Goal: Task Accomplishment & Management: Complete application form

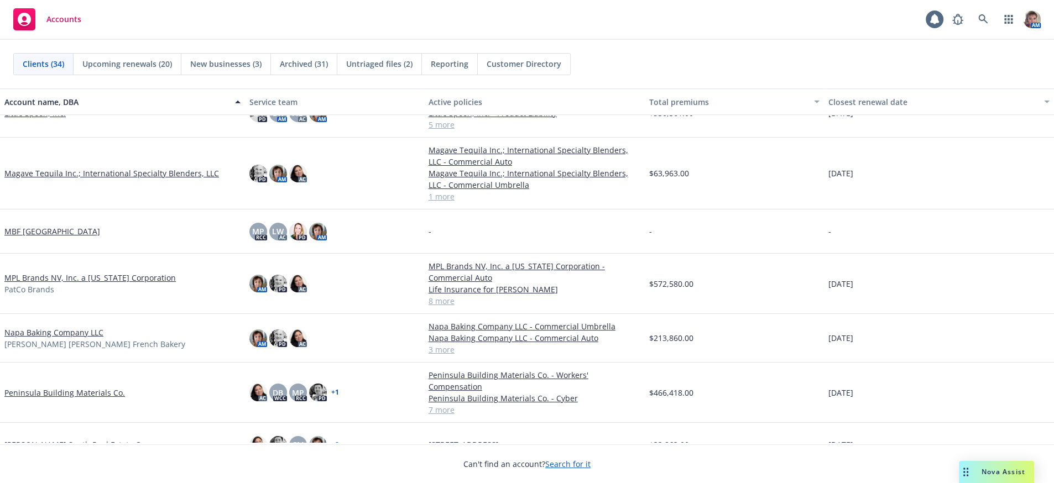
scroll to position [697, 0]
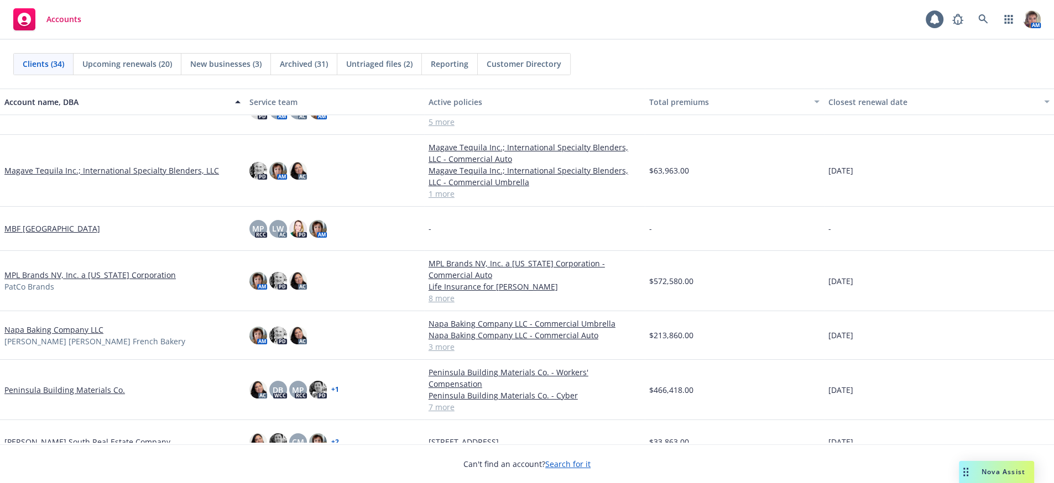
click at [61, 281] on link "MPL Brands NV, Inc. a [US_STATE] Corporation" at bounding box center [89, 275] width 171 height 12
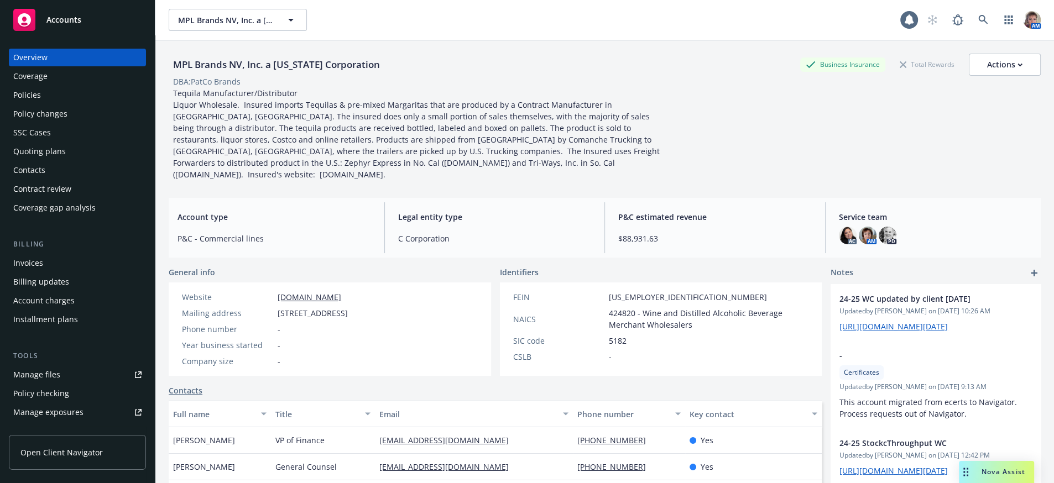
click at [85, 160] on div "Quoting plans" at bounding box center [77, 152] width 128 height 18
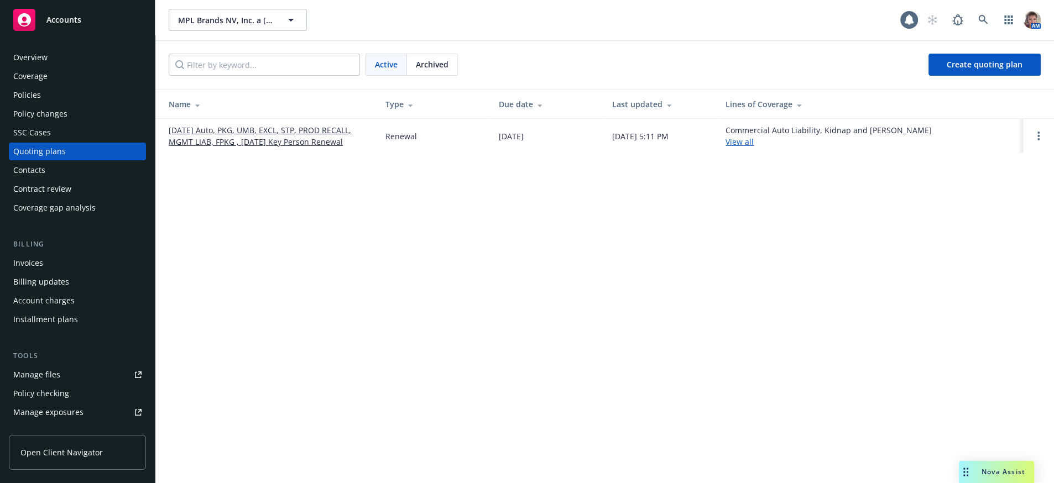
click at [311, 148] on link "[DATE] Auto, PKG, UMB, EXCL, STP, PROD RECALL, MGMT LIAB, FPKG , [DATE] Key Per…" at bounding box center [268, 135] width 199 height 23
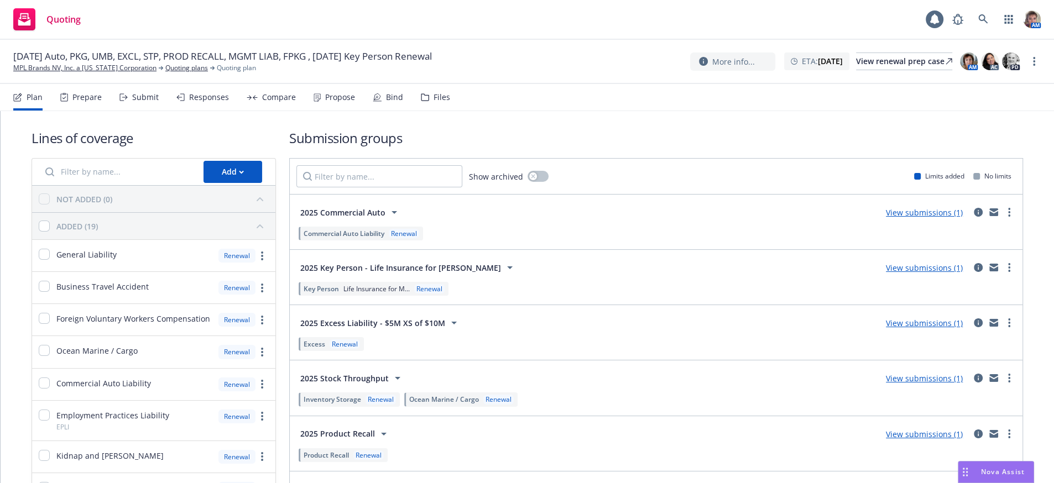
click at [145, 102] on div "Submit" at bounding box center [145, 97] width 27 height 9
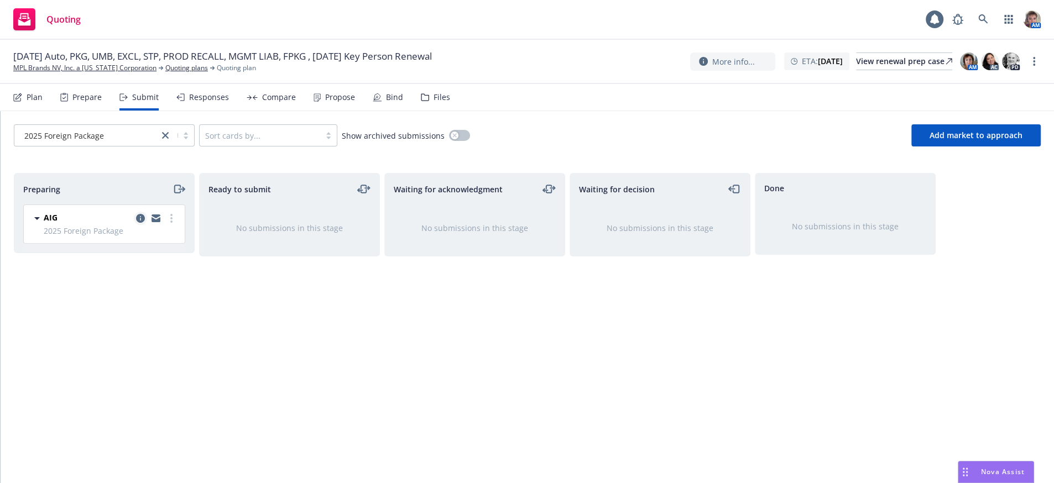
click at [140, 223] on icon "copy logging email" at bounding box center [140, 218] width 9 height 9
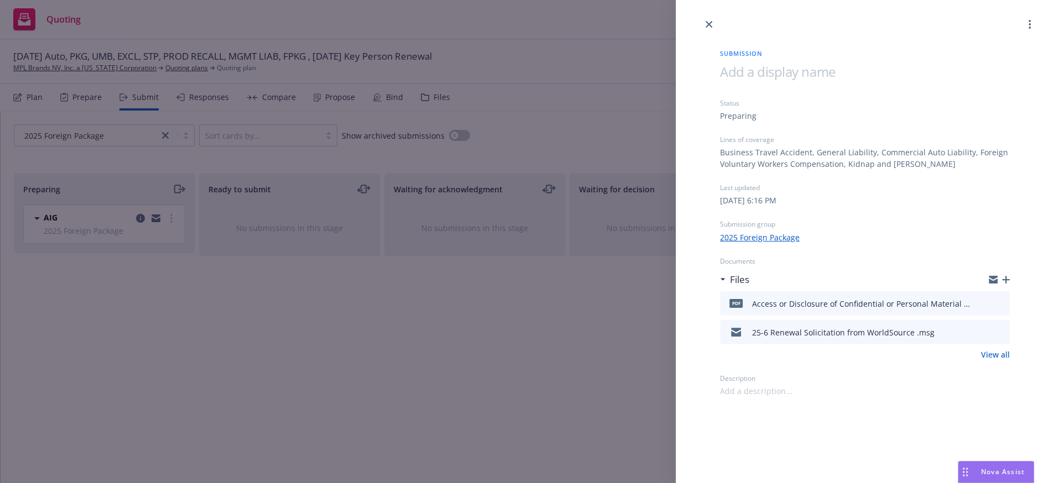
click at [1002, 284] on icon "button" at bounding box center [1006, 280] width 8 height 8
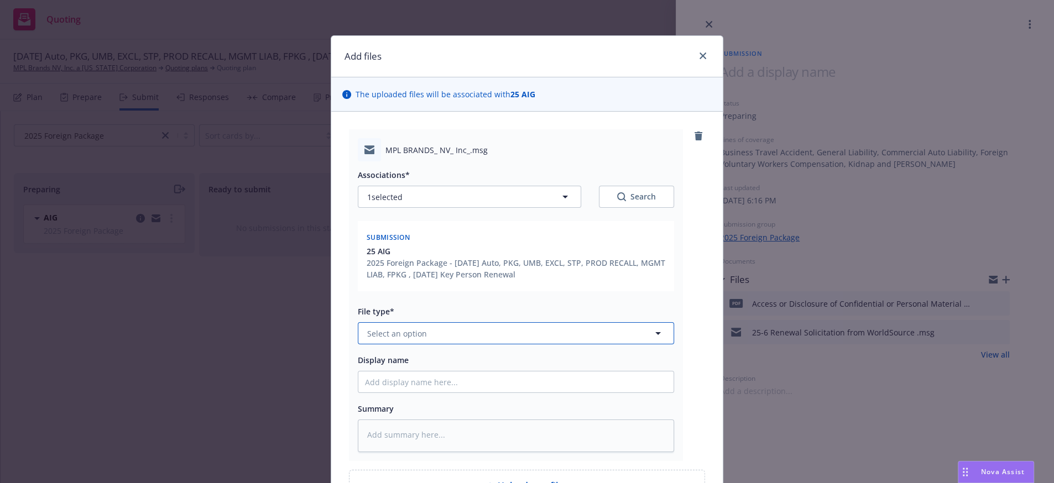
click at [435, 345] on button "Select an option" at bounding box center [516, 333] width 316 height 22
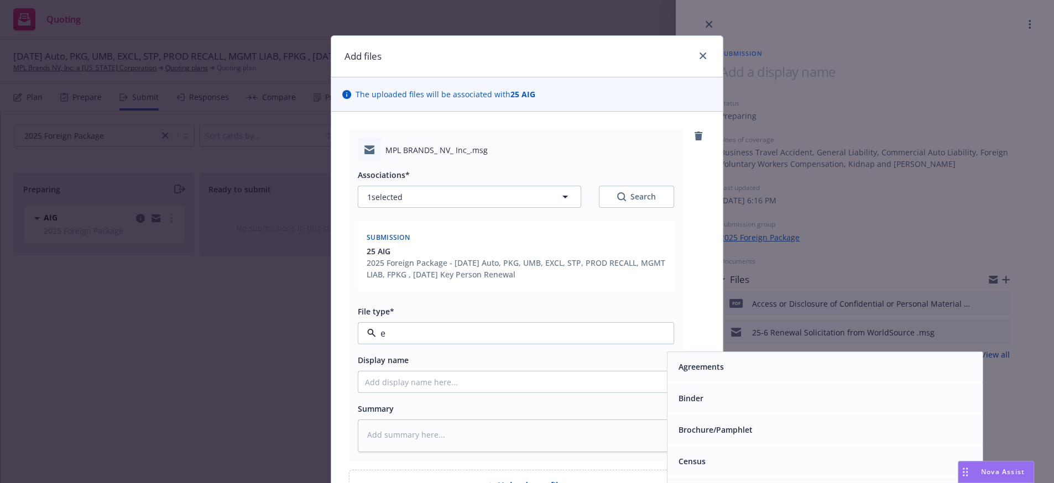
type input "em"
click at [701, 407] on div "Email" at bounding box center [825, 398] width 302 height 16
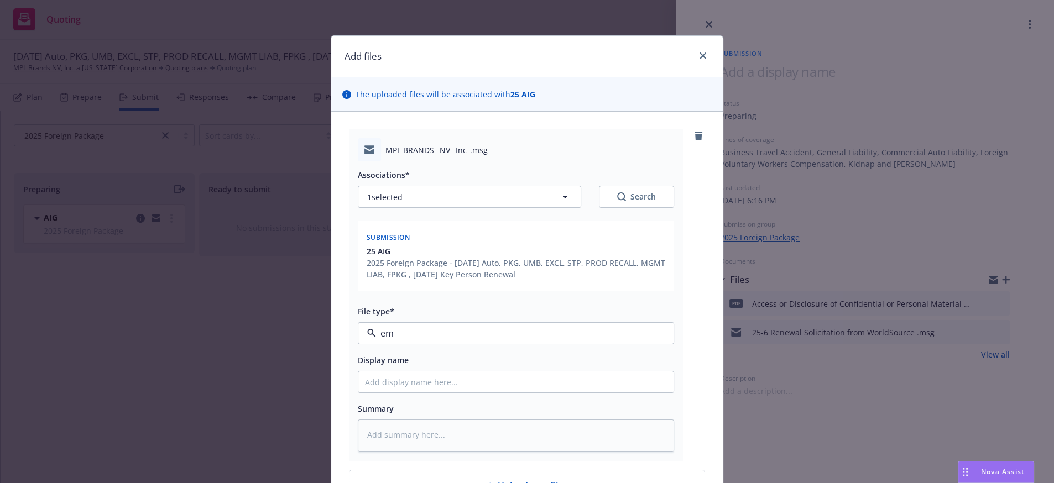
type textarea "x"
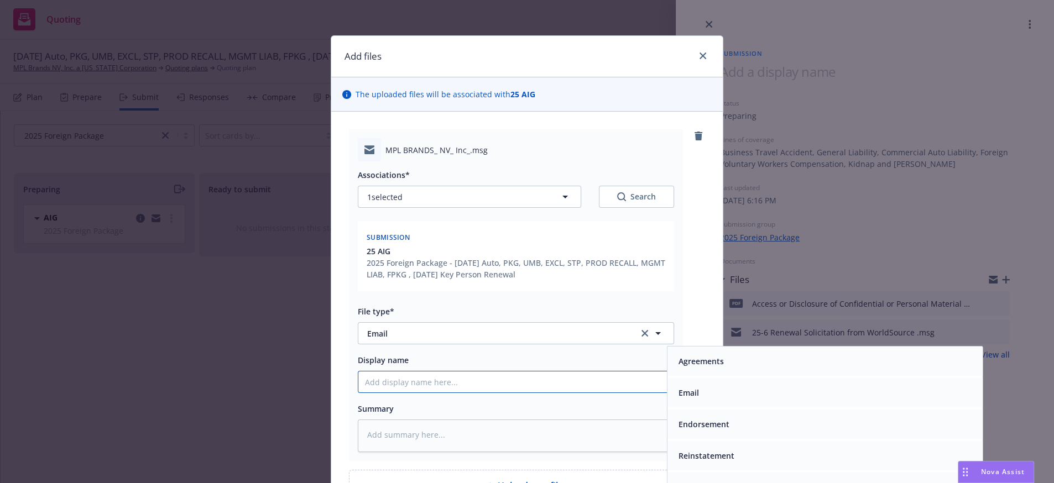
click at [476, 393] on input "Display name" at bounding box center [515, 382] width 315 height 21
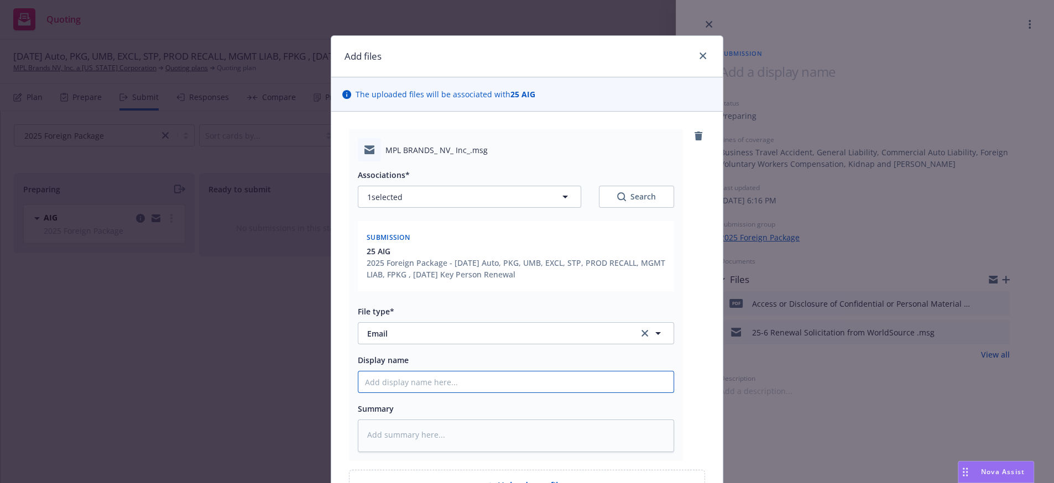
type input "L"
type textarea "x"
type input "Lo"
type textarea "x"
type input "Los"
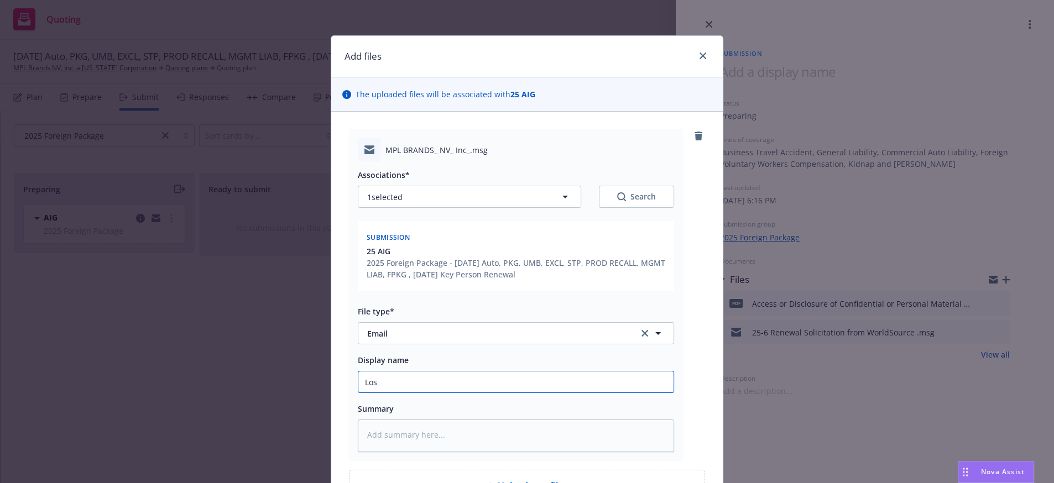
type textarea "x"
type input "Loss"
type textarea "x"
type input "Loss"
type textarea "x"
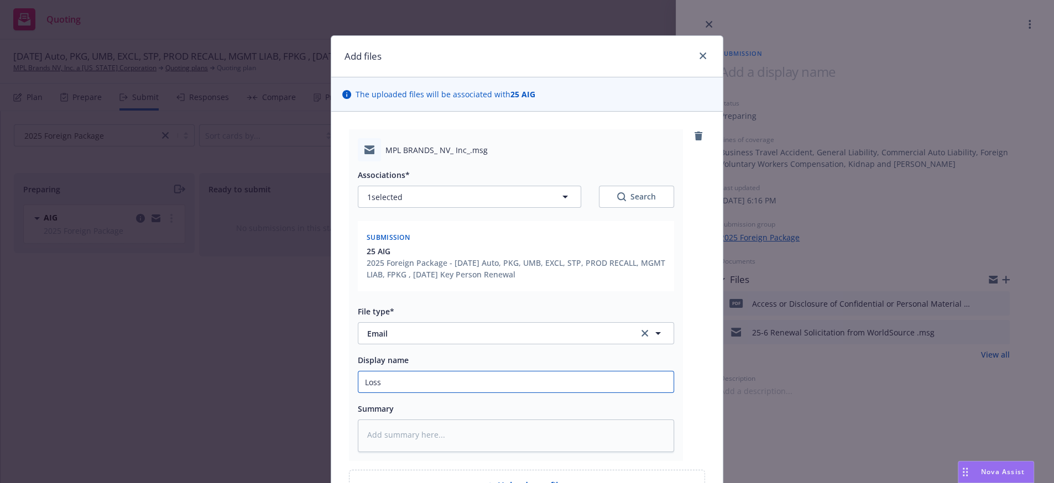
type input "Loss r"
type textarea "x"
type input "Loss ru"
type textarea "x"
type input "Loss run"
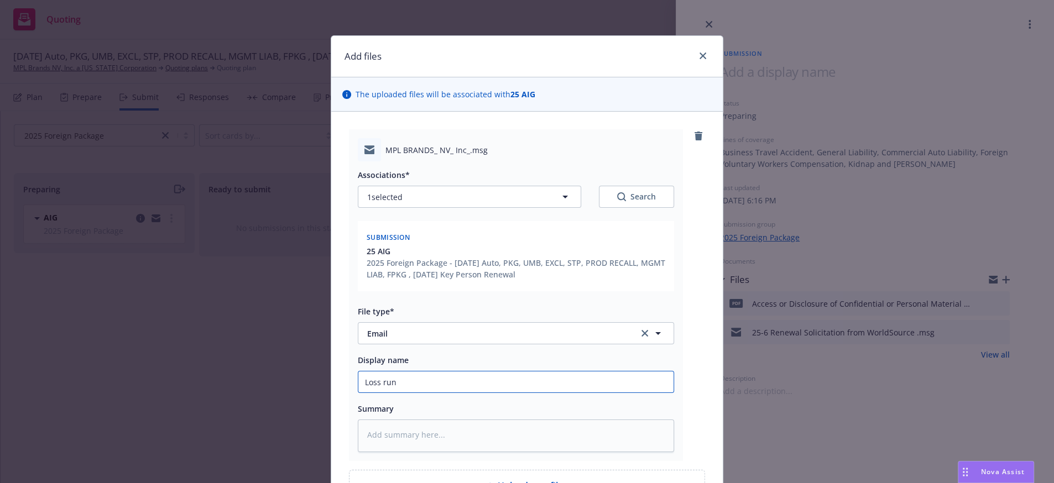
type textarea "x"
type input "Loss run"
type textarea "x"
type input "Loss run R"
type textarea "x"
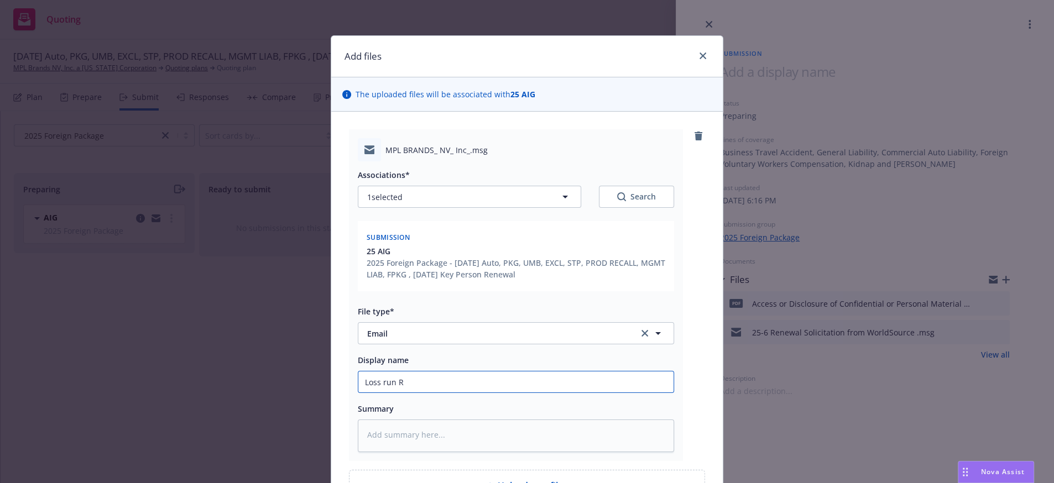
type input "Loss run Re"
type textarea "x"
type input "Loss run Rec"
type textarea "x"
type input "Loss run Rece"
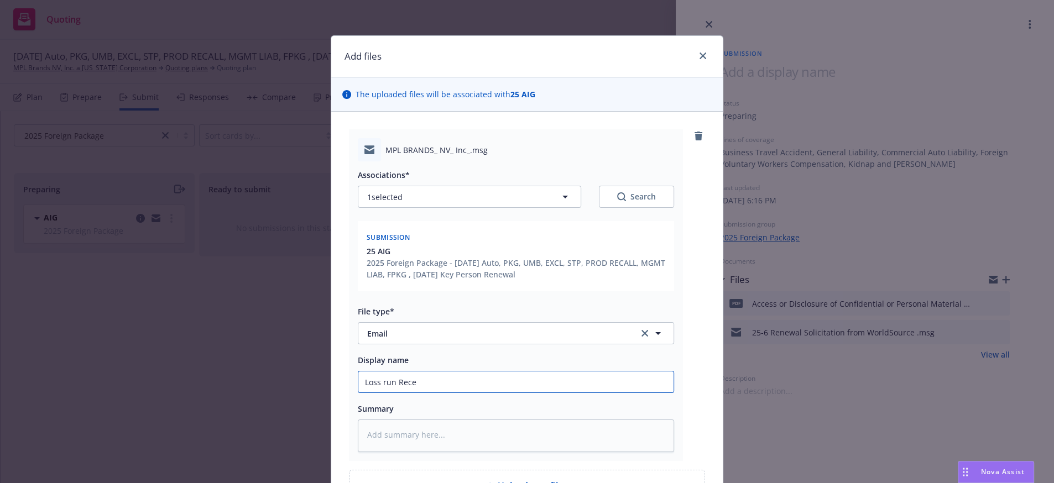
type textarea "x"
type input "Loss run Recei"
type textarea "x"
type input "Loss run Receiv"
type textarea "x"
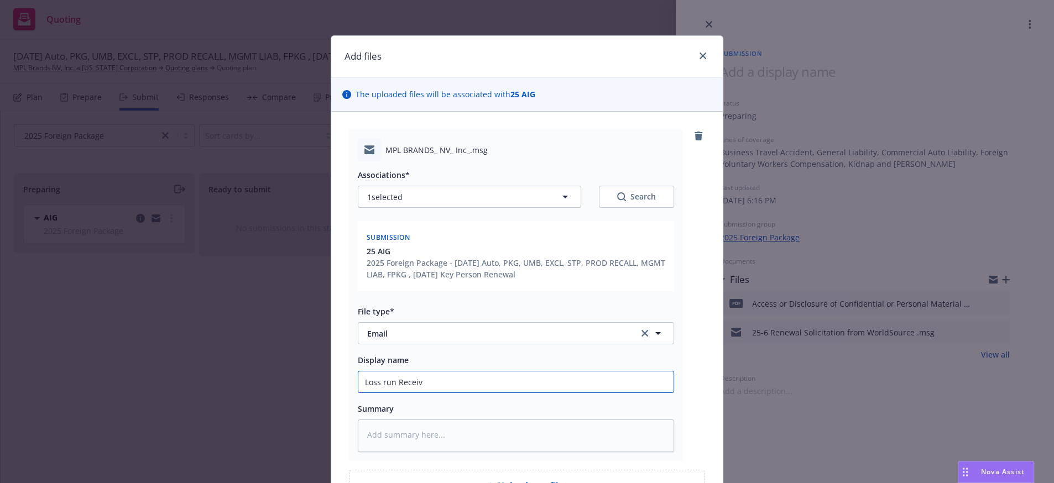
type input "Loss run Receive"
type textarea "x"
type input "Loss run Received"
type textarea "x"
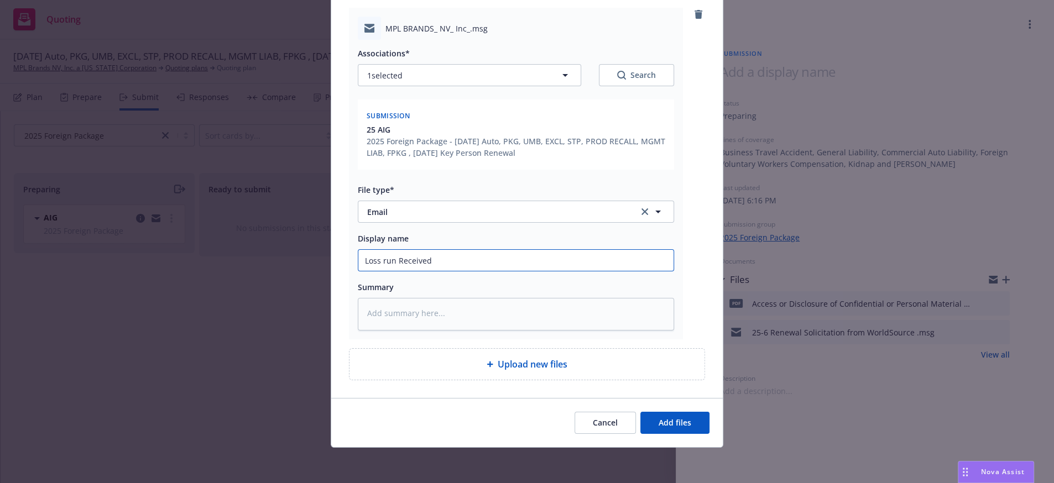
scroll to position [170, 0]
type input "Loss run Received"
type textarea "x"
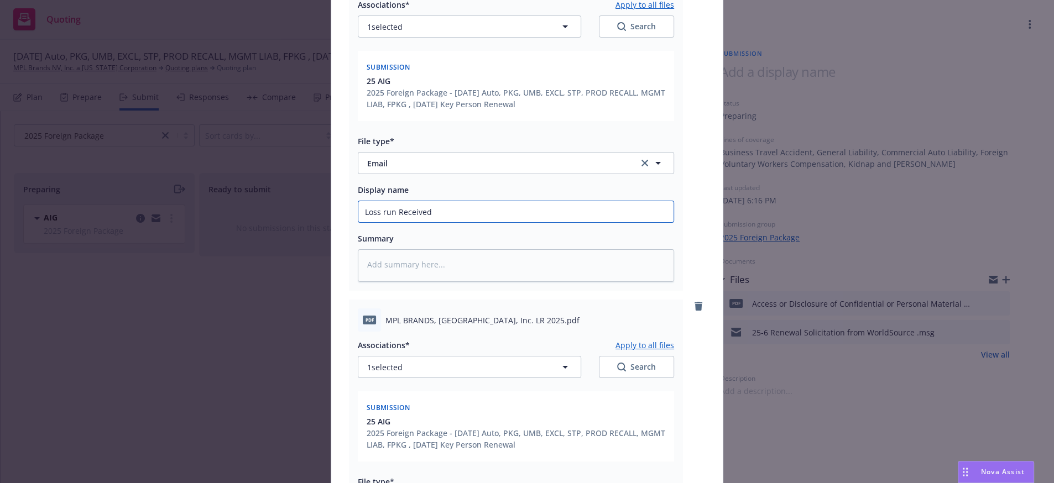
scroll to position [543, 0]
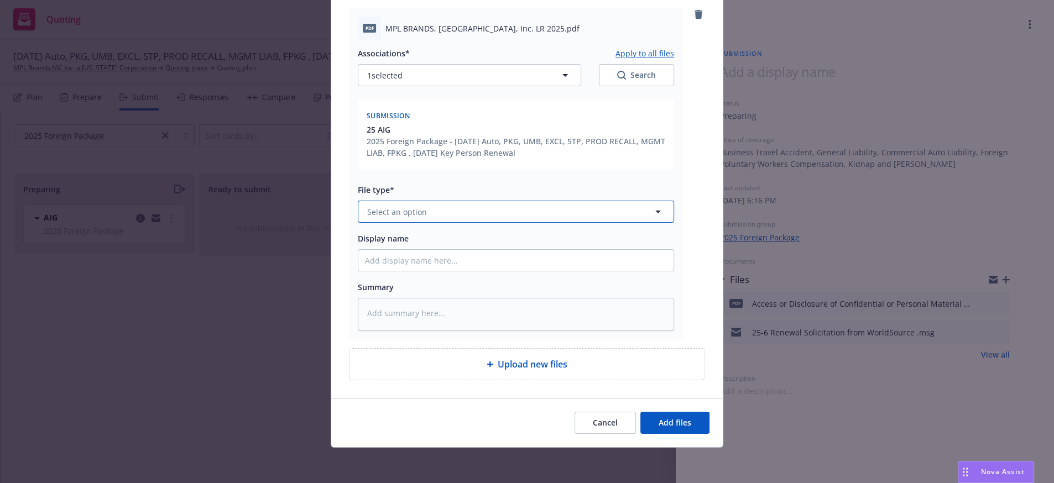
click at [378, 201] on button "Select an option" at bounding box center [516, 212] width 316 height 22
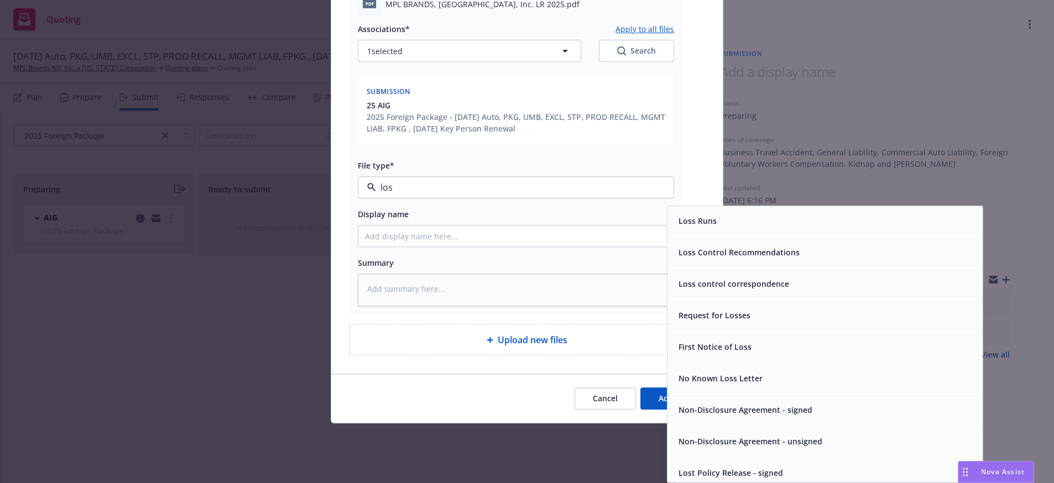
type input "loss"
click at [867, 236] on div "Loss Runs" at bounding box center [825, 220] width 315 height 29
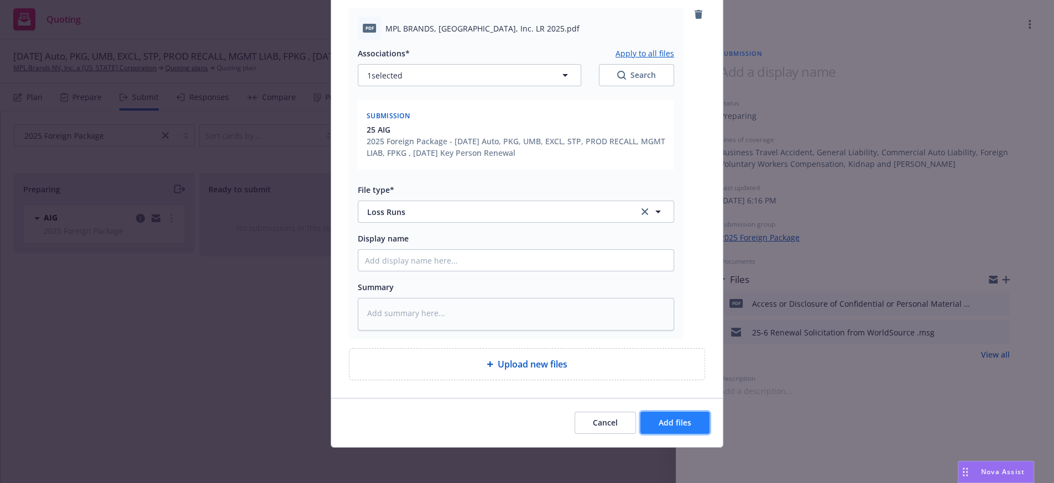
click at [668, 427] on button "Add files" at bounding box center [674, 423] width 69 height 22
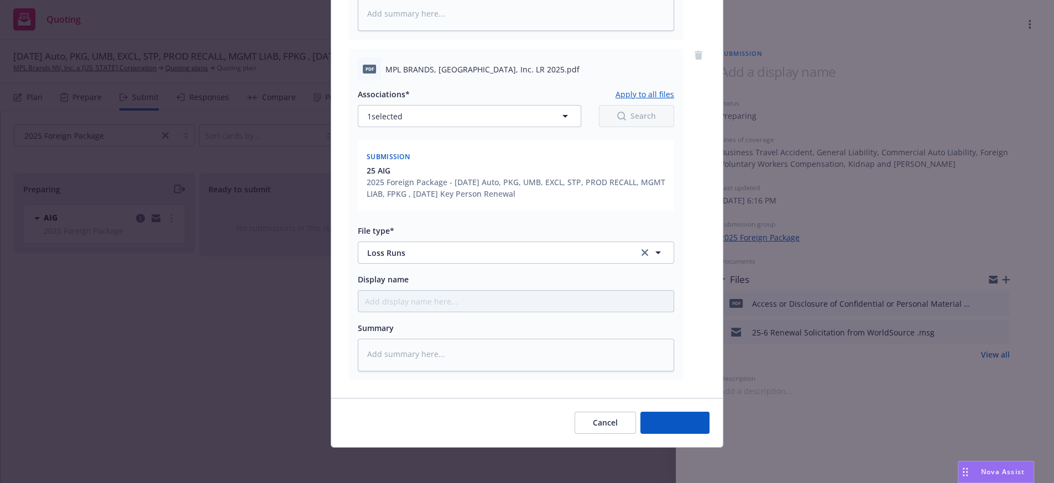
scroll to position [496, 0]
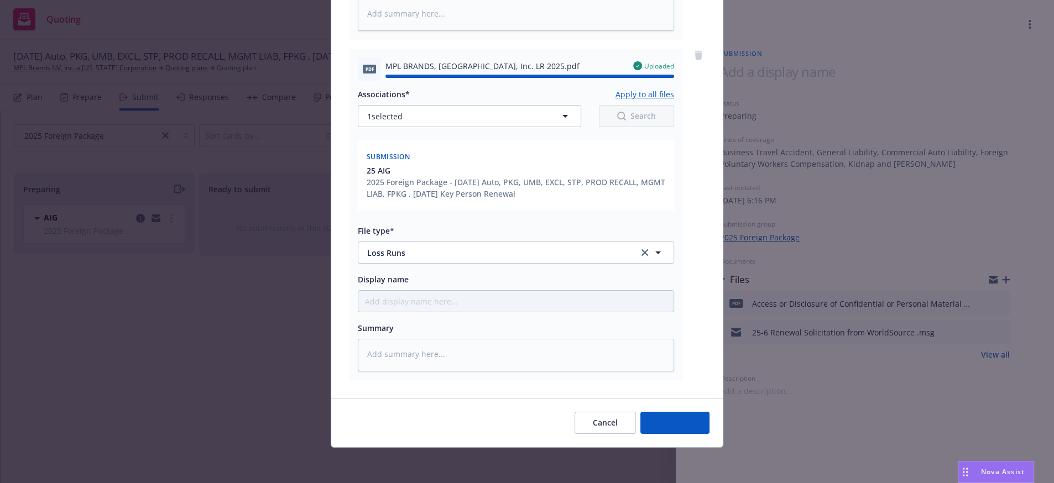
type textarea "x"
